Goal: Transaction & Acquisition: Purchase product/service

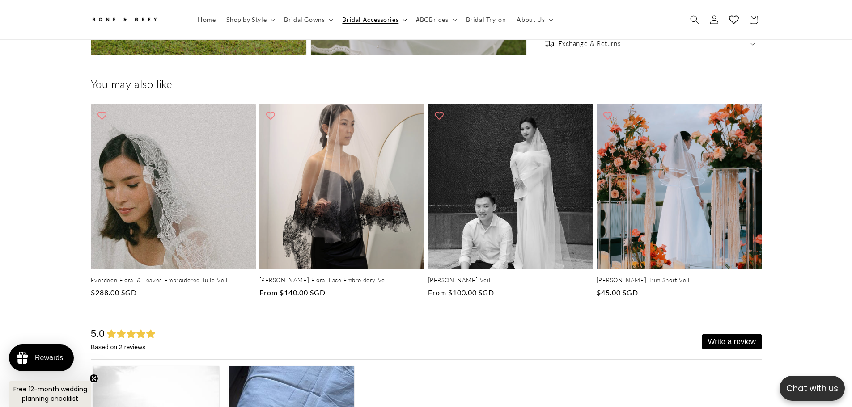
click at [363, 19] on span "Bridal Accessories" at bounding box center [370, 20] width 56 height 8
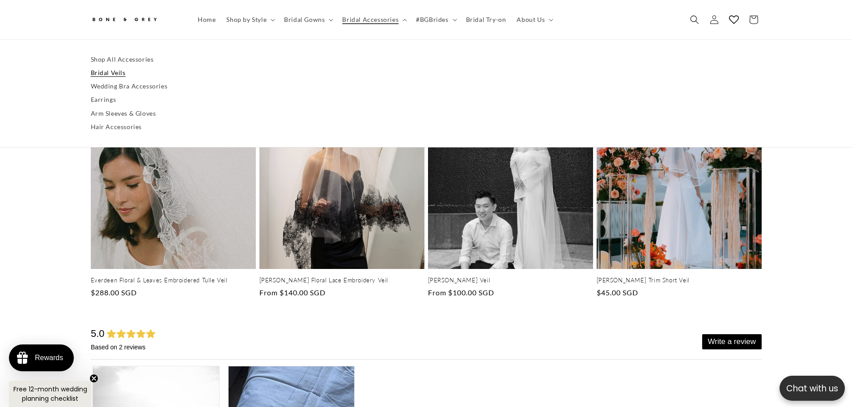
click at [105, 70] on link "Bridal Veils" at bounding box center [426, 72] width 671 height 13
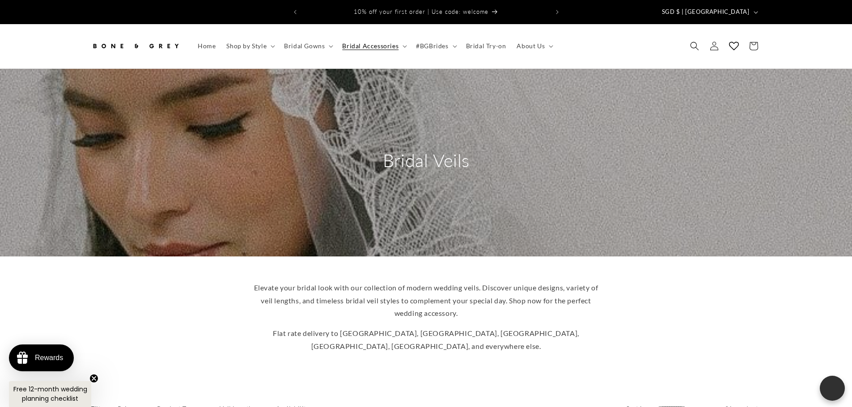
scroll to position [310, 0]
